Goal: Find specific page/section: Find specific page/section

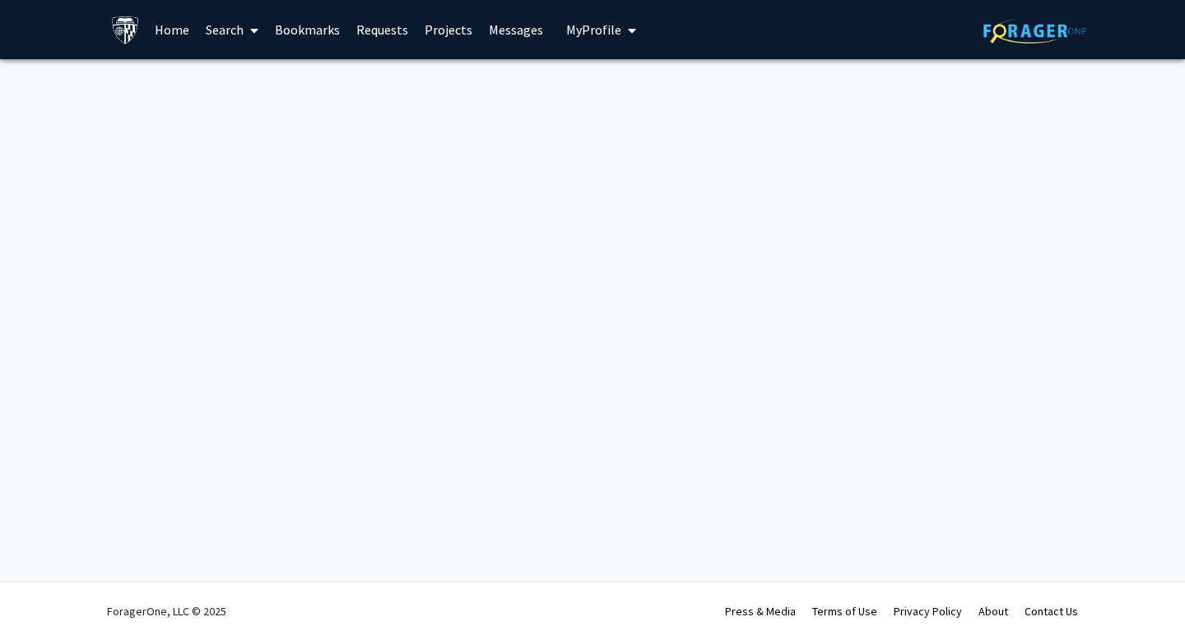
click at [239, 28] on link "Search" at bounding box center [232, 30] width 69 height 58
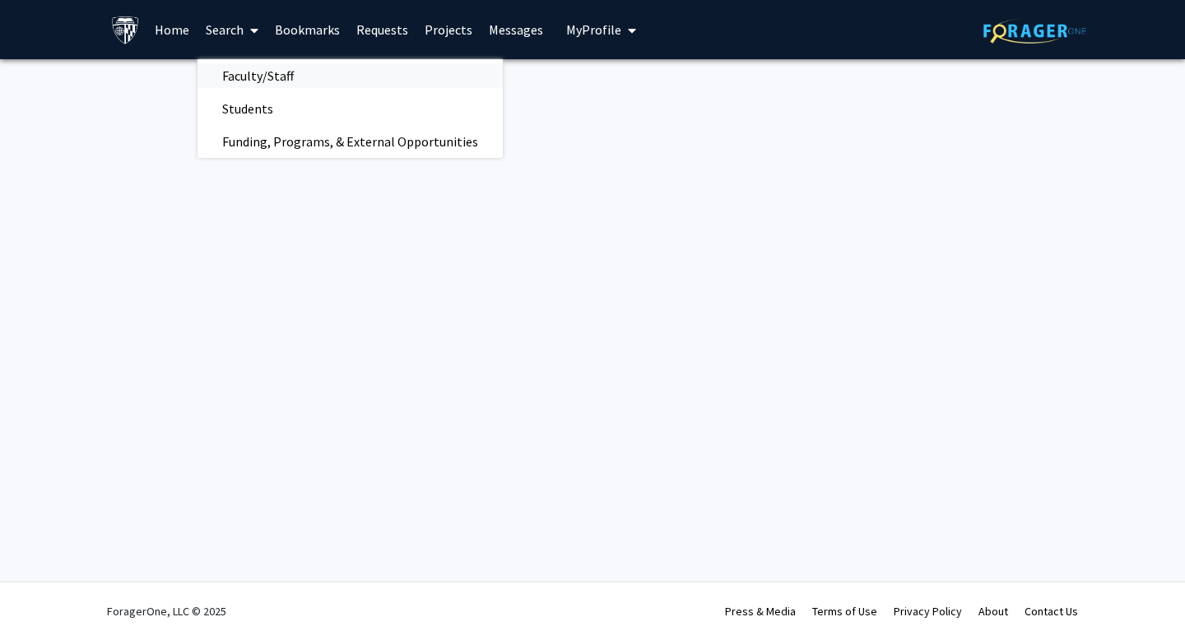
click at [255, 67] on span "Faculty/Staff" at bounding box center [258, 75] width 121 height 33
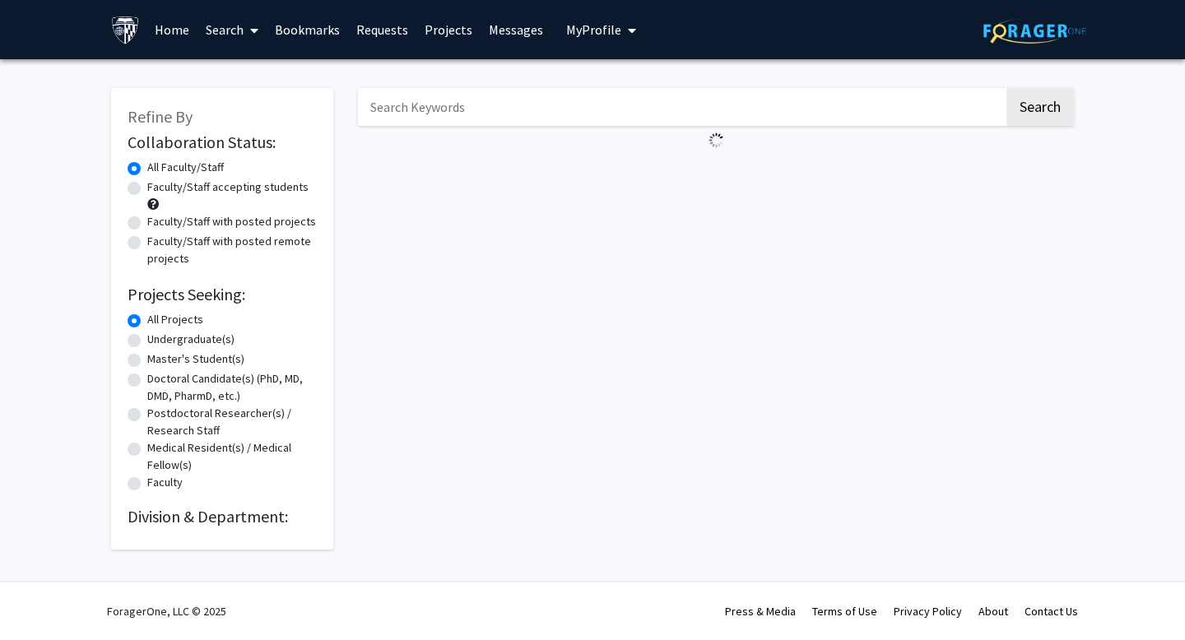
click at [432, 105] on input "Search Keywords" at bounding box center [681, 107] width 646 height 38
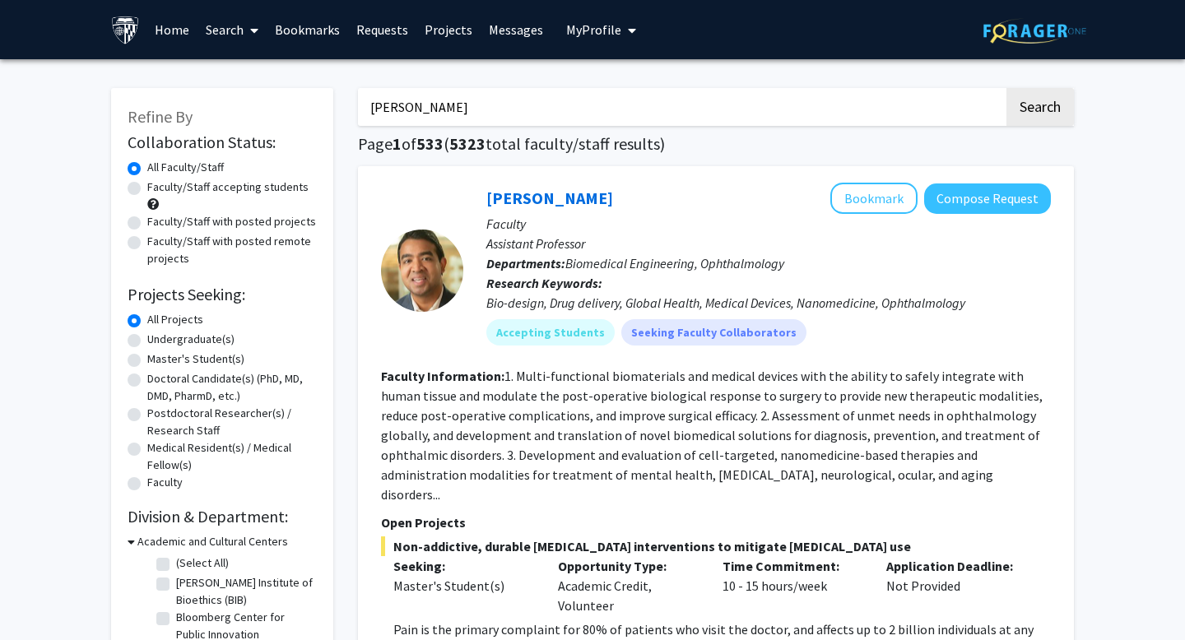
type input "[PERSON_NAME]"
click at [1006, 88] on button "Search" at bounding box center [1039, 107] width 67 height 38
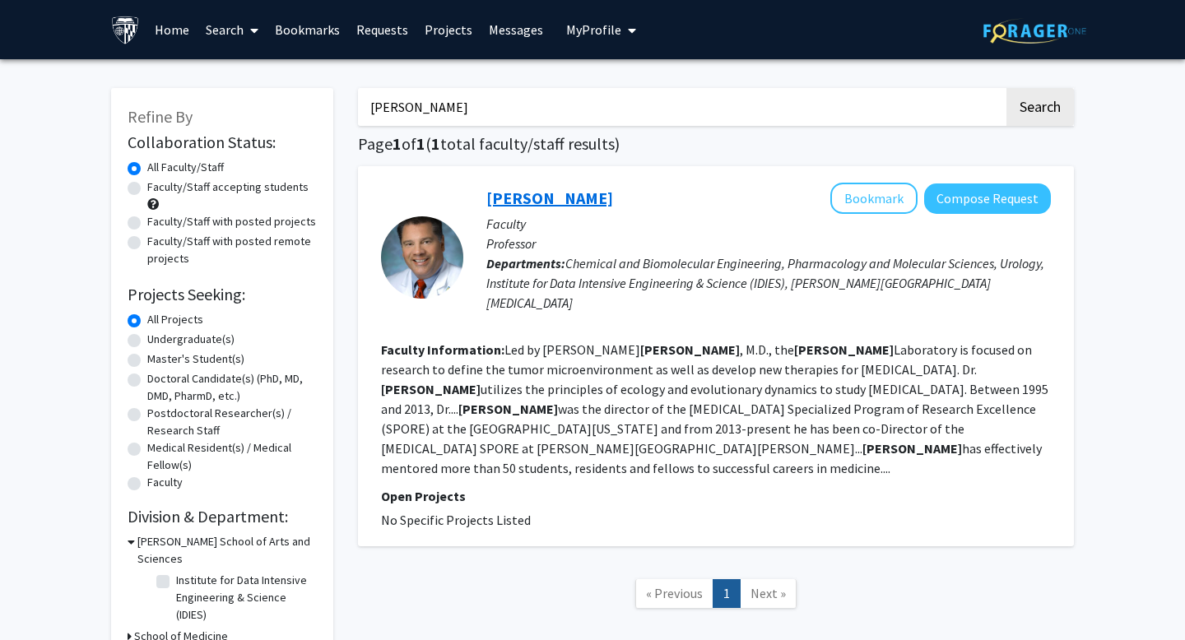
click at [537, 193] on link "[PERSON_NAME]" at bounding box center [549, 198] width 127 height 21
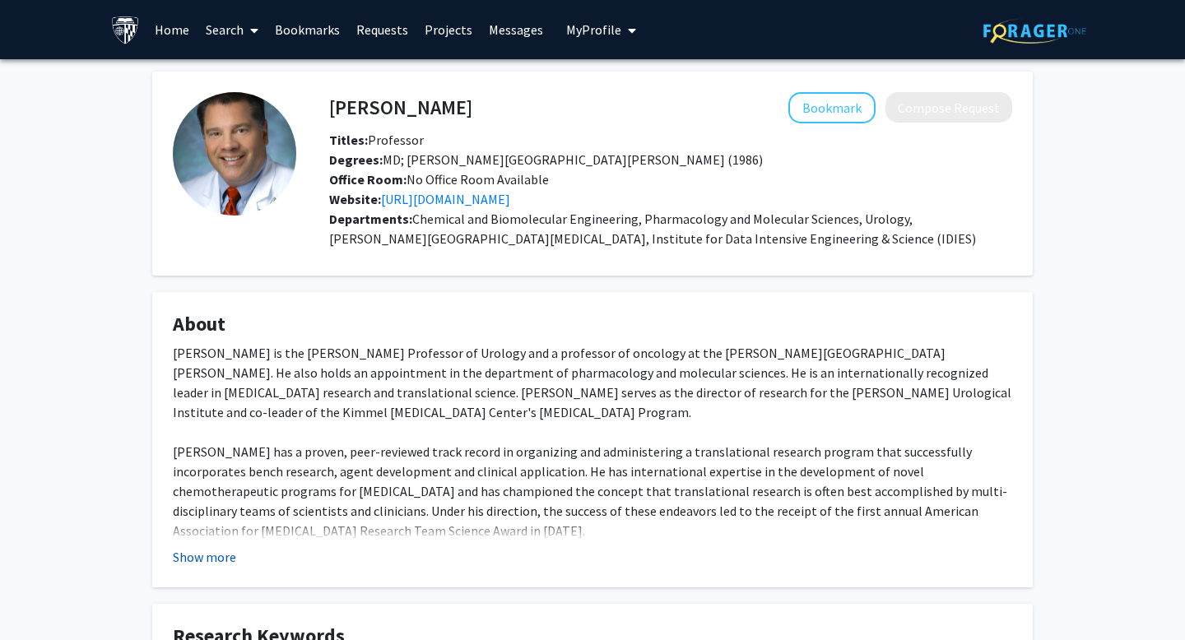
click at [186, 548] on button "Show more" at bounding box center [204, 557] width 63 height 20
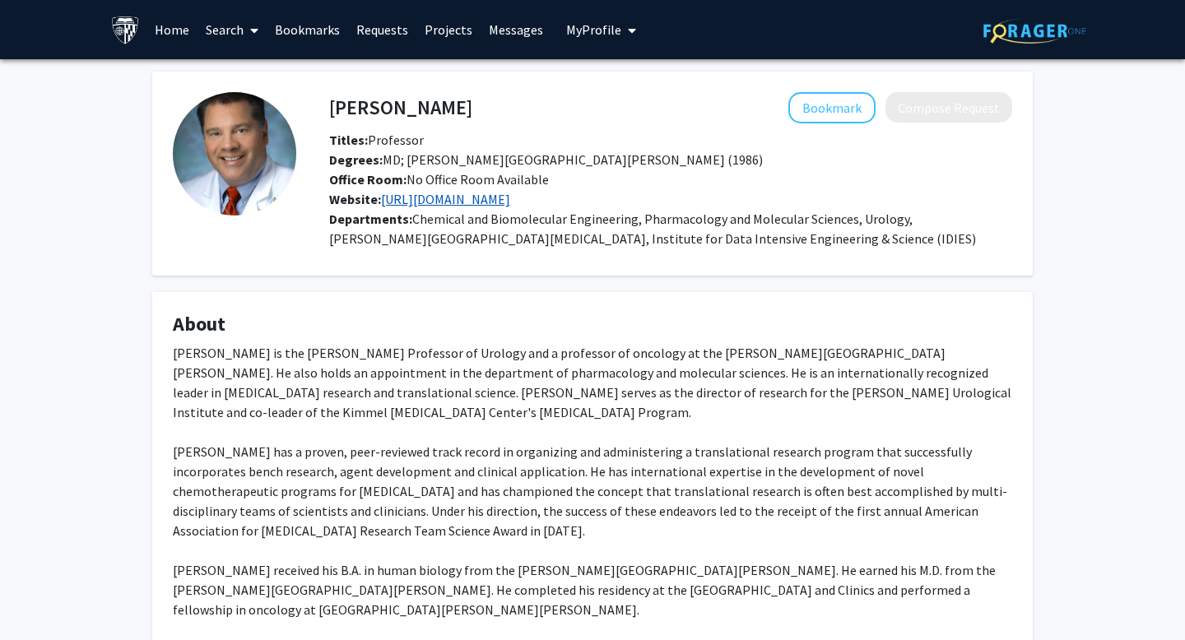
click at [502, 200] on link "[URL][DOMAIN_NAME]" at bounding box center [445, 199] width 129 height 16
